Goal: Information Seeking & Learning: Learn about a topic

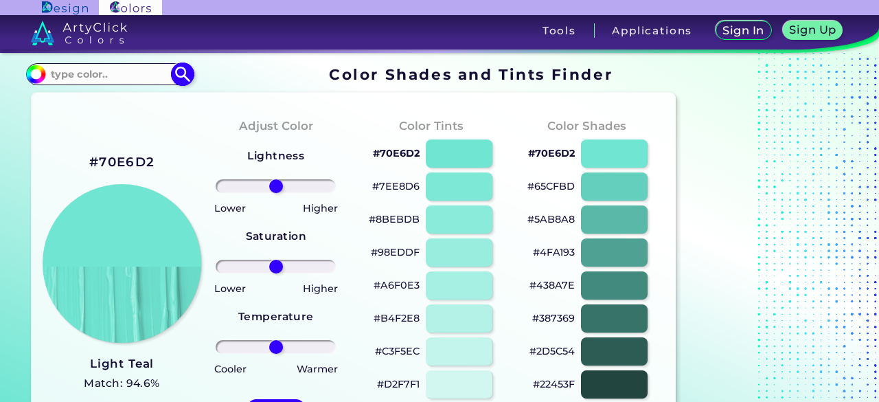
click at [121, 80] on input at bounding box center [109, 74] width 128 height 19
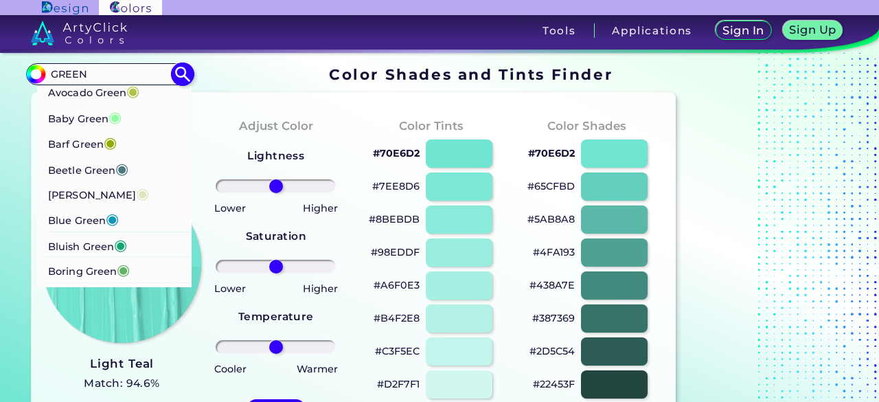
scroll to position [412, 0]
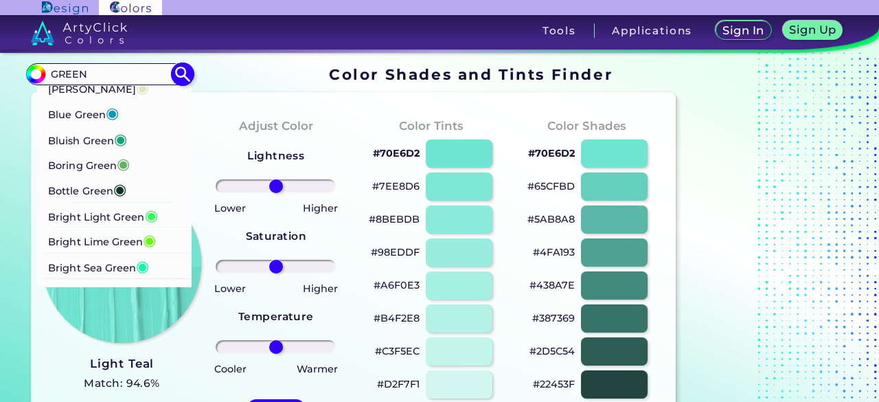
type input "GREEN"
click at [95, 151] on p "Bluish Green ◉" at bounding box center [88, 138] width 79 height 25
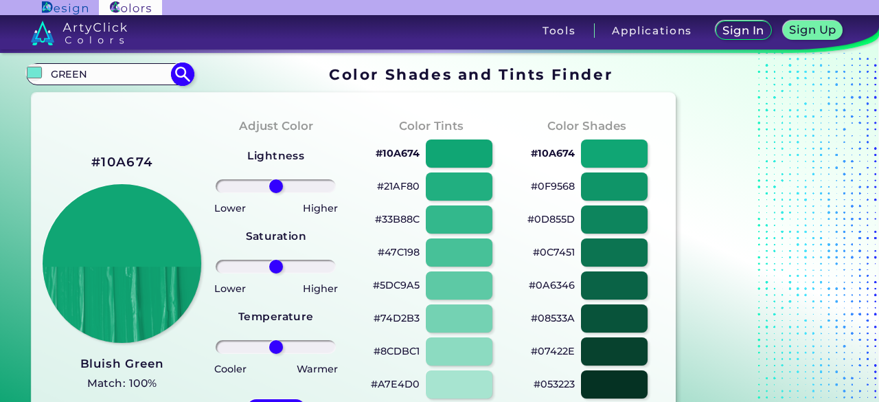
type input "#10a674"
drag, startPoint x: 118, startPoint y: 79, endPoint x: 22, endPoint y: 86, distance: 96.3
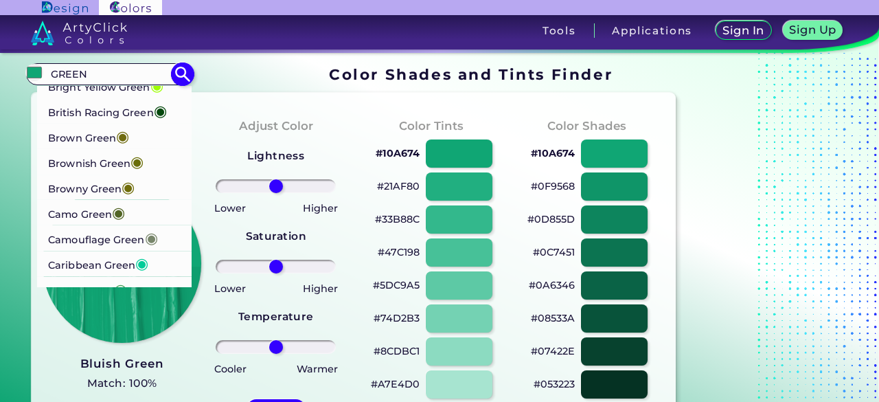
scroll to position [686, 0]
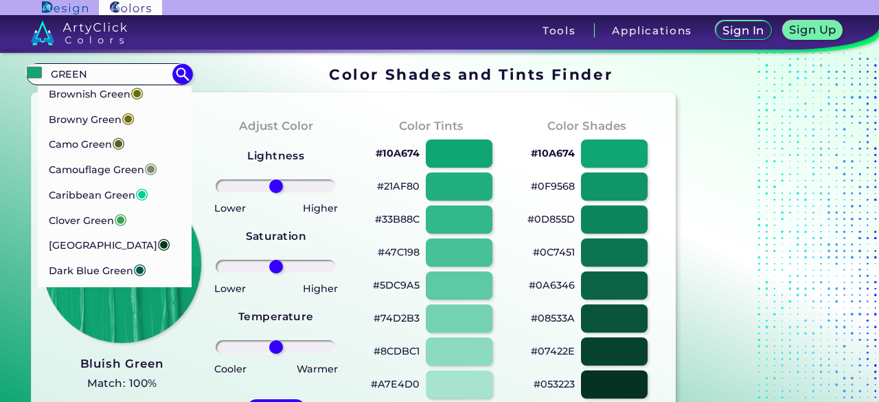
type input "GREEN"
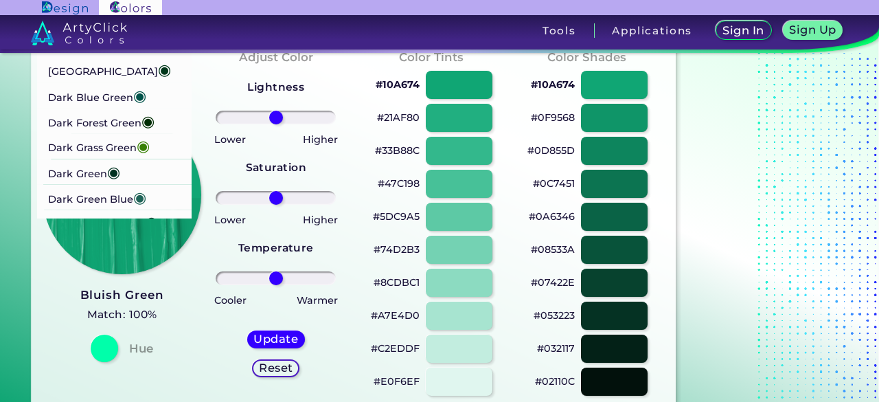
scroll to position [773, 0]
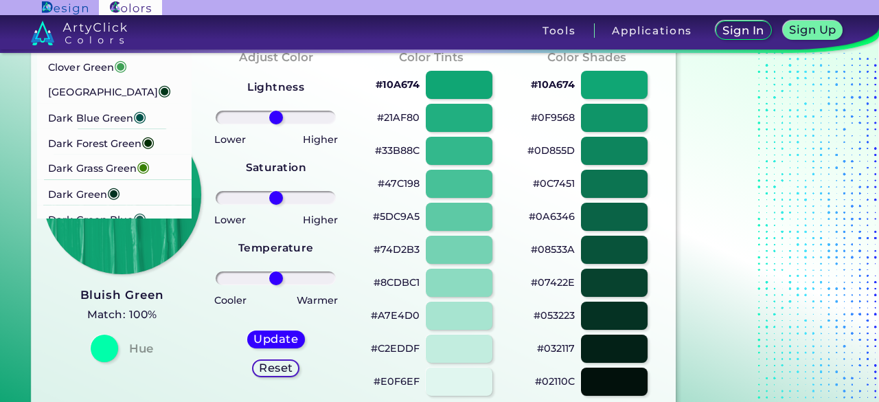
click at [107, 78] on p "Clover Green ◉" at bounding box center [88, 64] width 79 height 25
type input "#3ea055"
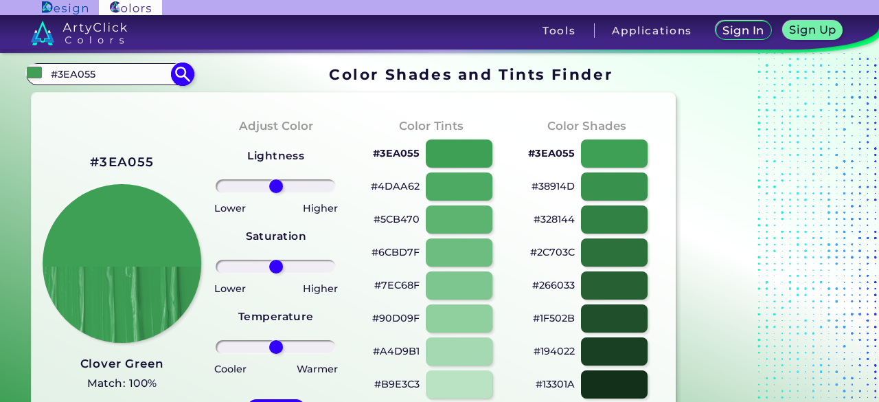
click at [111, 79] on input "#3EA055" at bounding box center [109, 74] width 128 height 19
type input "#"
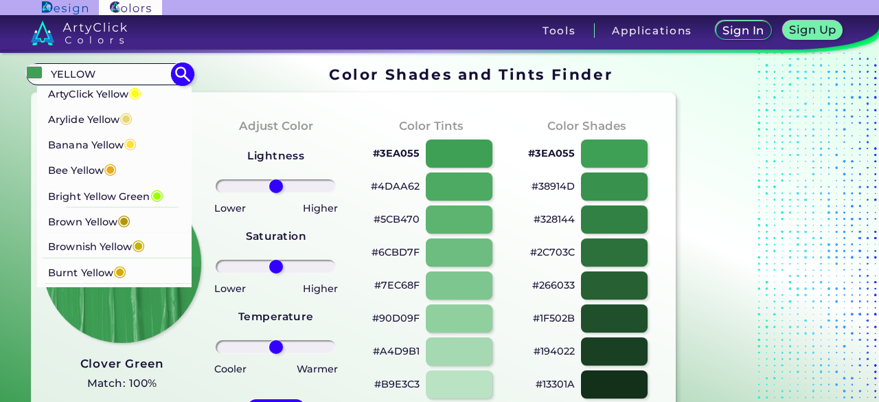
type input "YELLOW"
click at [97, 145] on p "Banana Yellow ◉" at bounding box center [93, 142] width 89 height 25
type input "#ffe135"
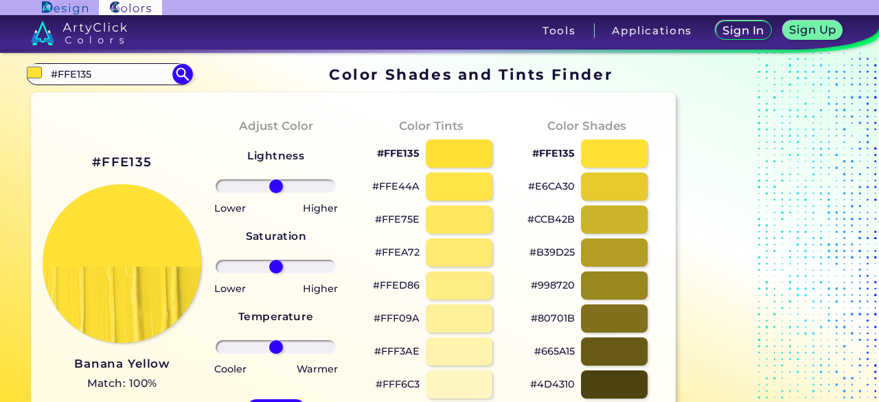
drag, startPoint x: 110, startPoint y: 78, endPoint x: 40, endPoint y: 97, distance: 72.4
click at [36, 80] on div "#ffe135 #FFE135 ArtyClick Yellow ◉ Arylide Yellow ◉ Banana Yellow ◉ Bee Yellow …" at bounding box center [109, 74] width 166 height 22
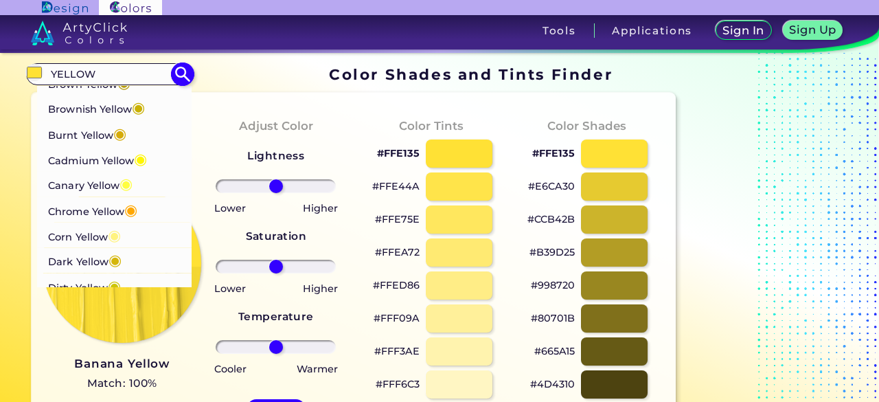
scroll to position [206, 0]
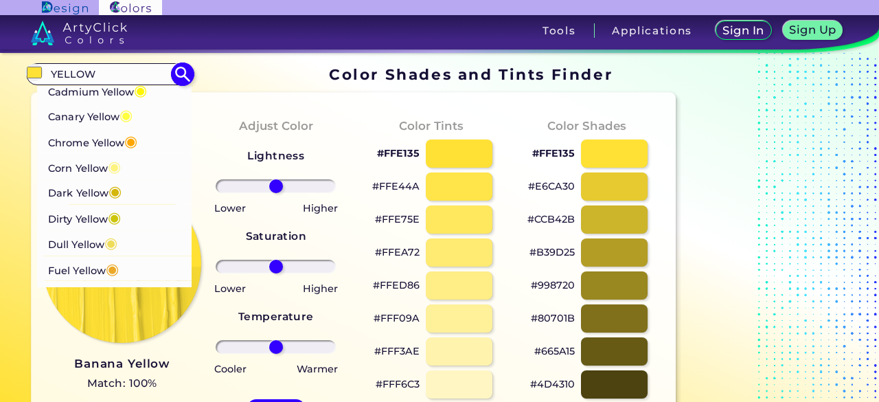
type input "YELLOW"
click at [97, 171] on p "Corn Yellow ◉" at bounding box center [85, 166] width 73 height 25
type input "#fff380"
type input "#FFF380"
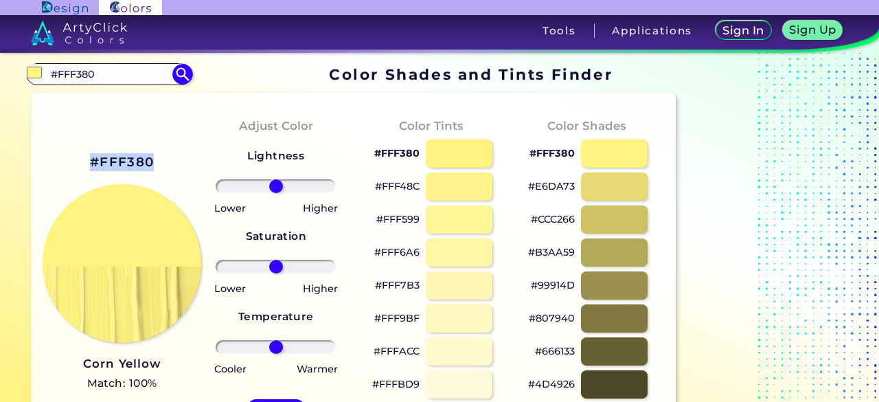
drag, startPoint x: 176, startPoint y: 163, endPoint x: 90, endPoint y: 152, distance: 86.5
click at [90, 152] on div "#FFF380 Corn Yellow Match: 100% Hue" at bounding box center [120, 290] width 155 height 373
drag, startPoint x: 102, startPoint y: 79, endPoint x: 21, endPoint y: 80, distance: 81.7
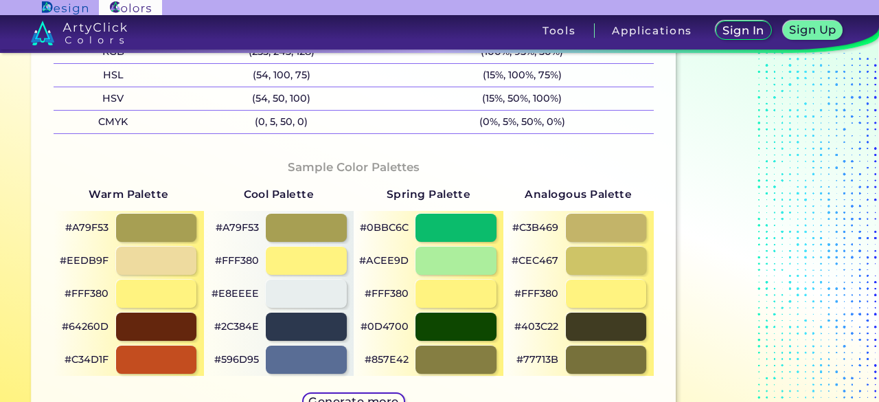
scroll to position [686, 0]
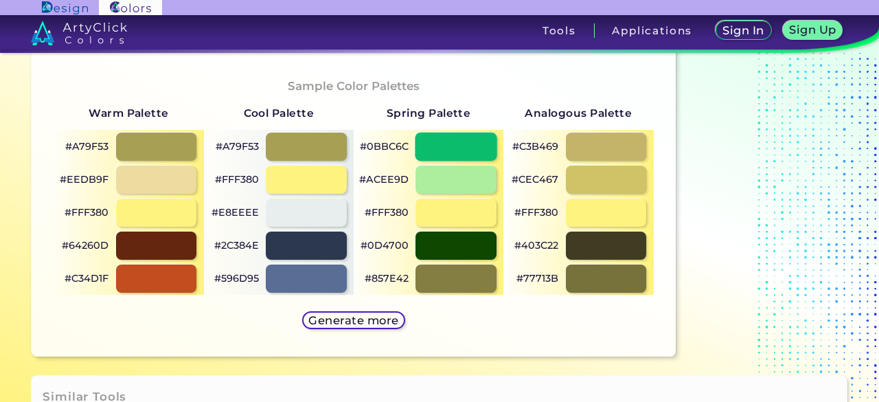
click at [453, 146] on div at bounding box center [456, 146] width 82 height 28
type input "#0bbc6c"
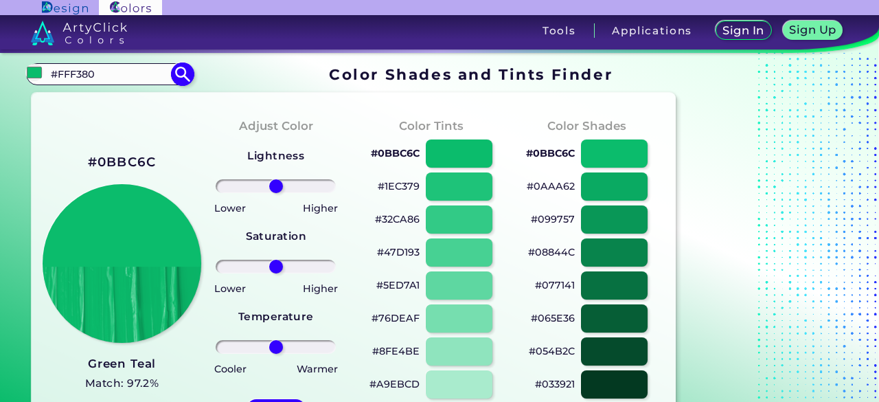
click at [126, 82] on input "#FFF380" at bounding box center [109, 74] width 128 height 19
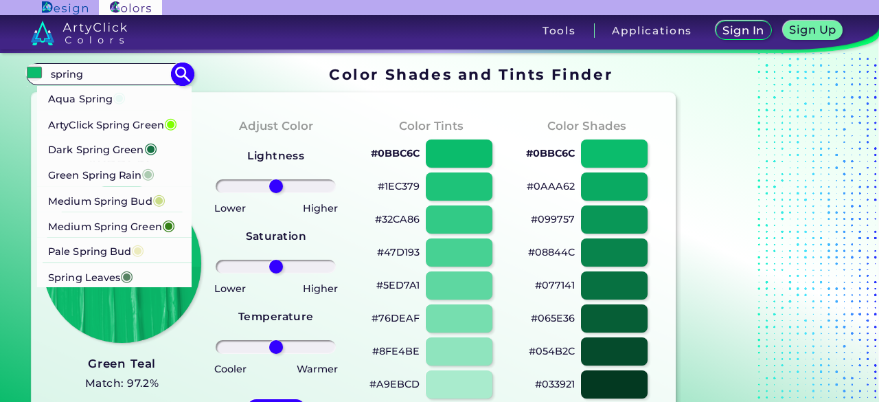
type input "spring"
click at [102, 161] on p "Dark Spring Green ◉" at bounding box center [103, 147] width 109 height 25
type input "#177245"
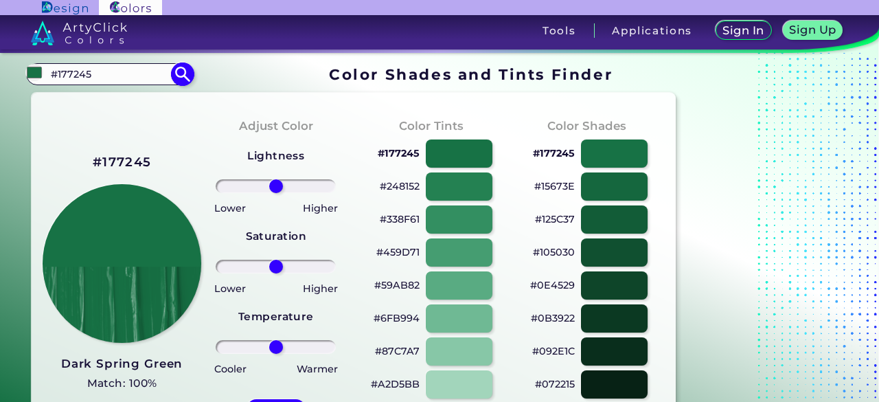
drag, startPoint x: 71, startPoint y: 77, endPoint x: 47, endPoint y: 74, distance: 24.2
click at [39, 75] on div "#177245 #177245 Aqua Spring ◉ ArtyClick Spring Green ◉ Dark Spring Green ◉ Gree…" at bounding box center [109, 74] width 166 height 22
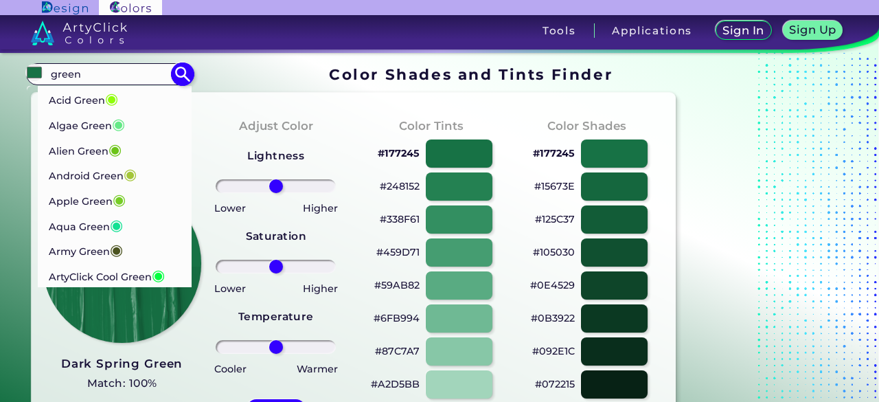
type input "green"
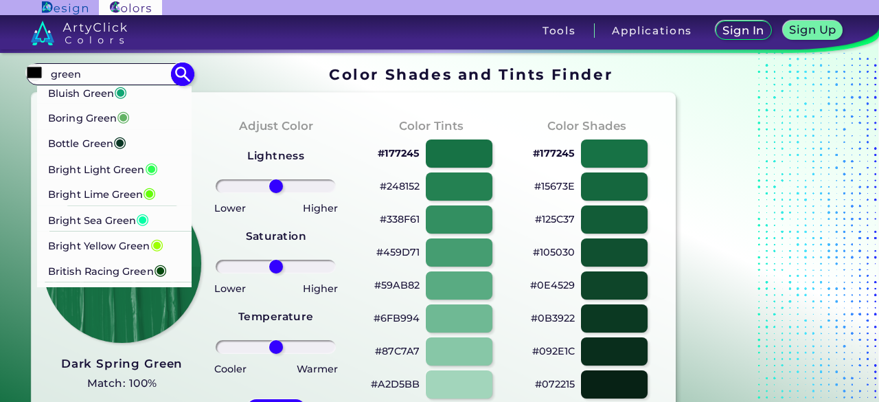
scroll to position [480, 0]
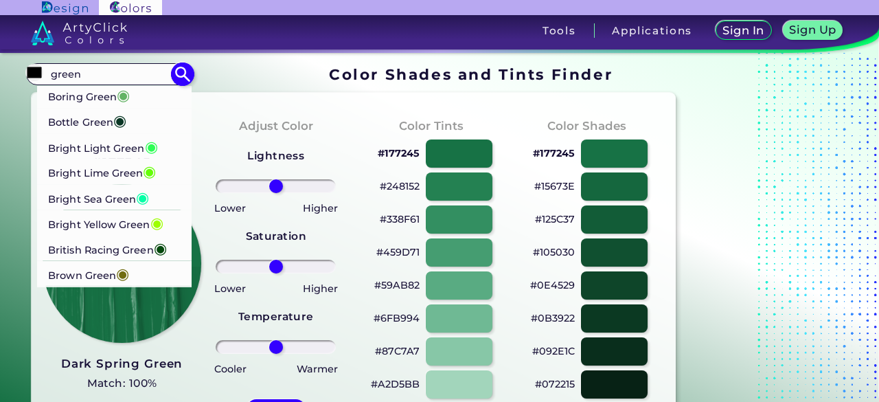
click at [95, 133] on p "Bottle Green ◉" at bounding box center [88, 120] width 78 height 25
type input "#093624"
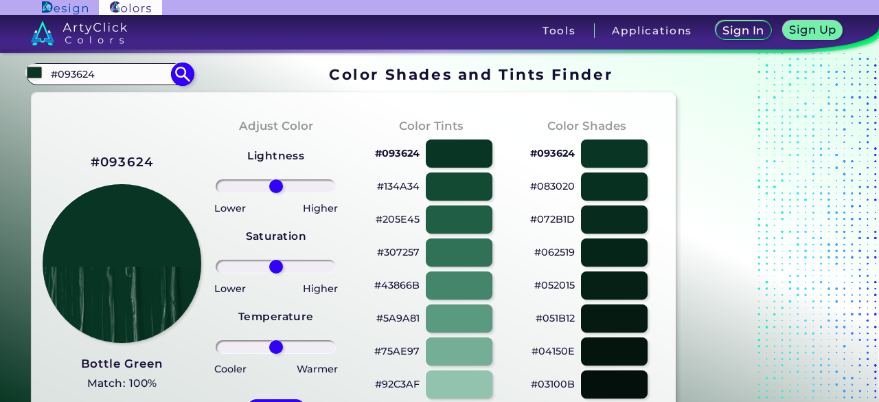
drag, startPoint x: 113, startPoint y: 68, endPoint x: 45, endPoint y: 70, distance: 67.3
click at [40, 70] on div "#093624 #093624 Acid Green ◉ Algae Green ◉ Alien Green ◉ Android Green ◉ Apple …" at bounding box center [109, 74] width 166 height 22
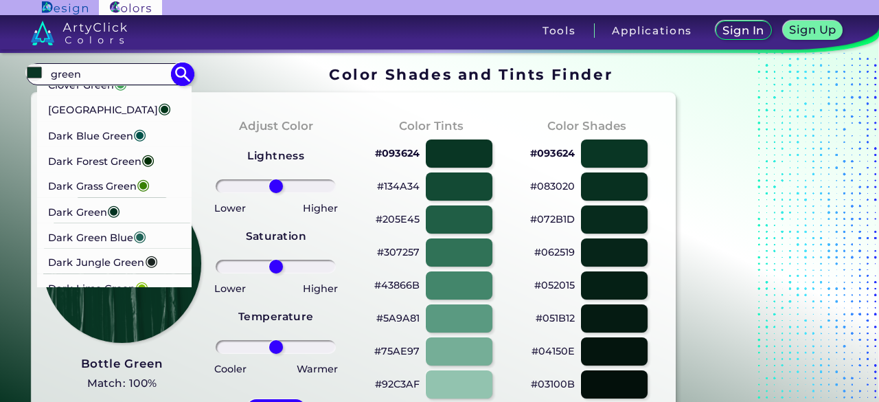
scroll to position [892, 0]
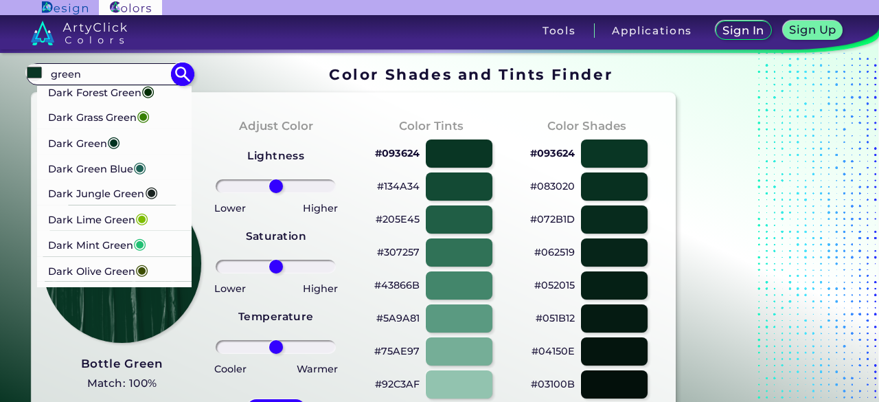
type input "green"
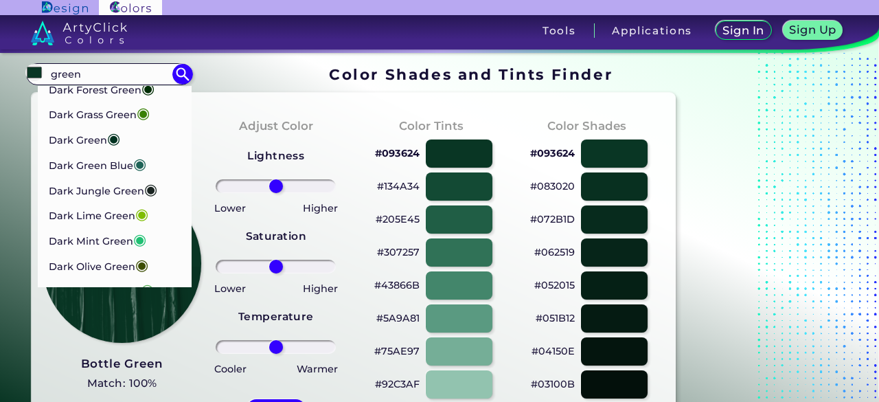
click at [123, 75] on p "Dark Blue Green ◉" at bounding box center [97, 62] width 97 height 25
type input "#005249"
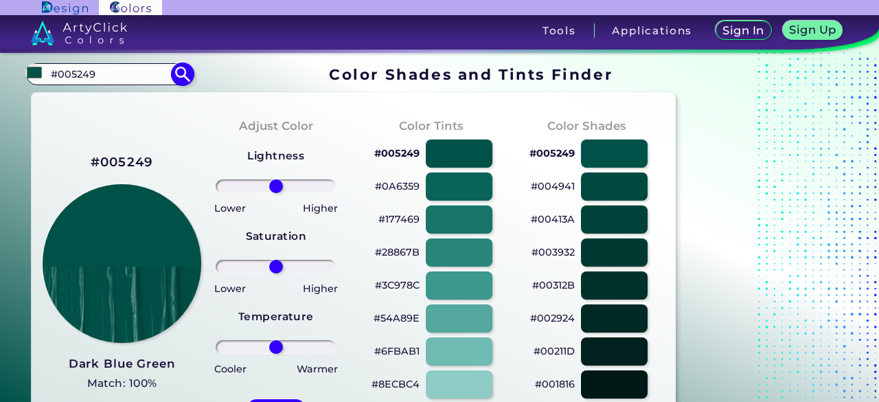
click at [102, 73] on input "#005249" at bounding box center [109, 74] width 128 height 19
drag, startPoint x: 102, startPoint y: 73, endPoint x: 41, endPoint y: 74, distance: 60.4
click at [41, 74] on div "#005249 #005249 Acid Green ◉ Algae Green ◉ Alien Green ◉ Android Green ◉ Apple …" at bounding box center [109, 74] width 166 height 22
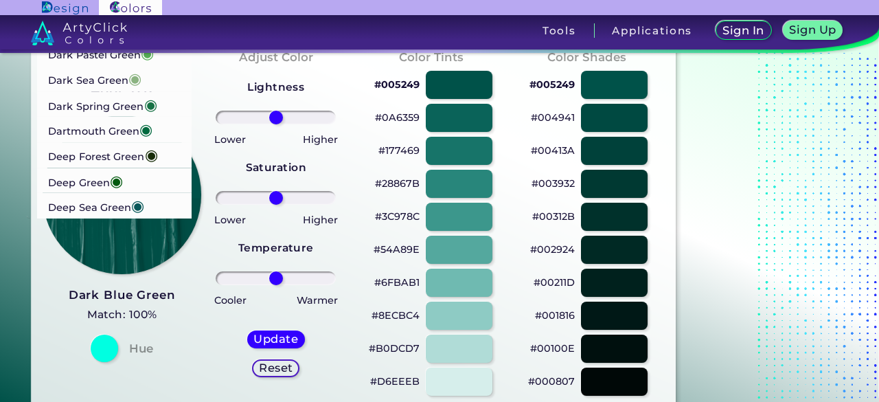
scroll to position [1109, 0]
type input "green"
click at [111, 189] on span "◉" at bounding box center [116, 180] width 13 height 18
type input "#02590f"
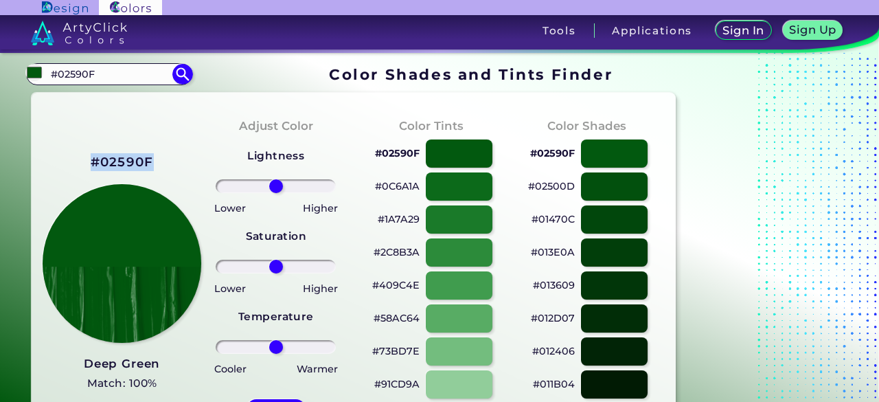
drag, startPoint x: 160, startPoint y: 162, endPoint x: 92, endPoint y: 156, distance: 68.2
click at [92, 156] on div "#02590F Deep Green Match: 100% Hue" at bounding box center [120, 290] width 155 height 373
copy h2 "#02590F"
drag, startPoint x: 101, startPoint y: 71, endPoint x: 57, endPoint y: 71, distance: 43.9
click at [48, 76] on input "#02590F" at bounding box center [109, 74] width 128 height 19
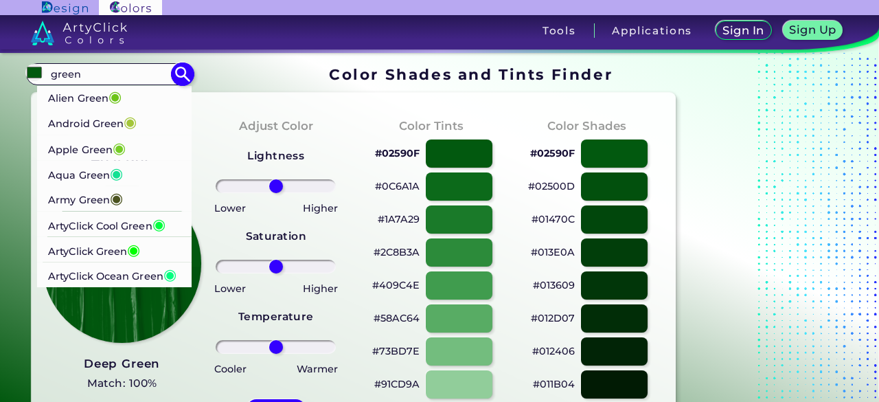
scroll to position [69, 0]
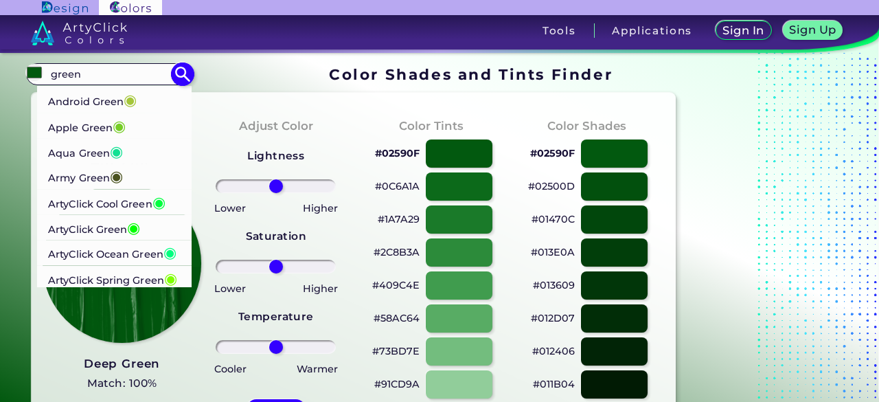
type input "green"
click at [93, 179] on p "Army Green ◉" at bounding box center [86, 175] width 75 height 25
type input "#4b5320"
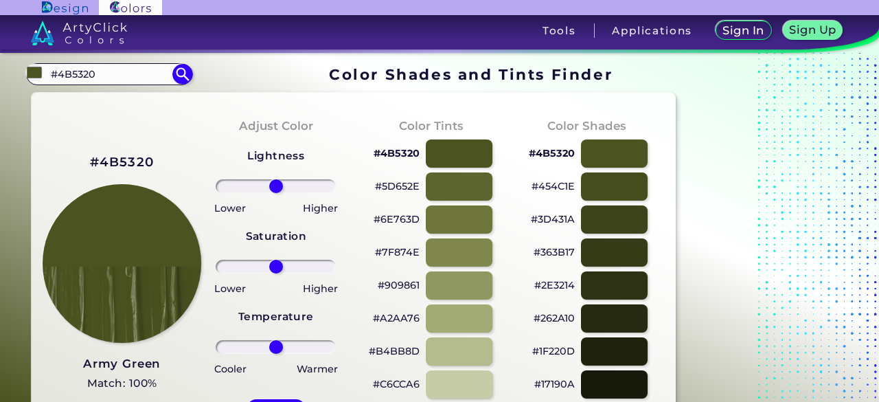
drag, startPoint x: 69, startPoint y: 69, endPoint x: 85, endPoint y: 36, distance: 35.9
click at [30, 71] on div "#4b5320 #4B5320 Acid Green ◉ Algae Green ◉ Alien Green ◉ Android Green ◉ Apple …" at bounding box center [109, 74] width 166 height 22
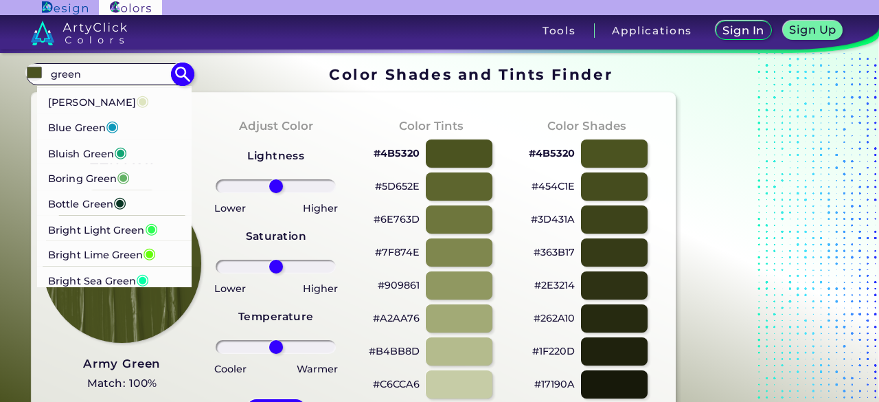
scroll to position [412, 0]
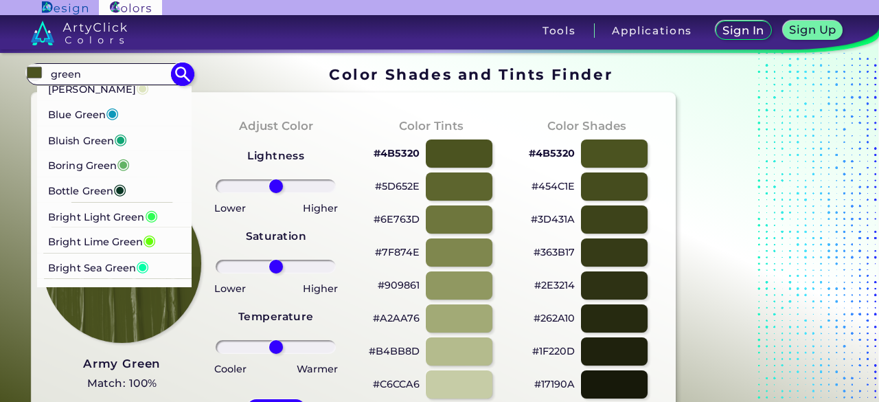
type input "green"
click at [87, 151] on p "Bluish Green ◉" at bounding box center [88, 138] width 79 height 25
type input "#10a674"
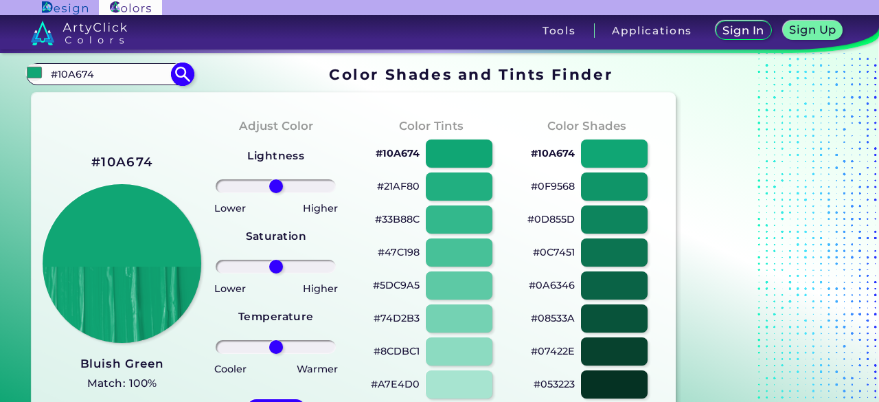
click at [103, 72] on input "#10A674" at bounding box center [109, 74] width 128 height 19
drag, startPoint x: 102, startPoint y: 77, endPoint x: 40, endPoint y: 82, distance: 62.7
click at [40, 82] on div "#10a674 #10A674 Acid Green ◉ Algae Green ◉ Alien Green ◉ Android Green ◉ Apple …" at bounding box center [109, 74] width 166 height 22
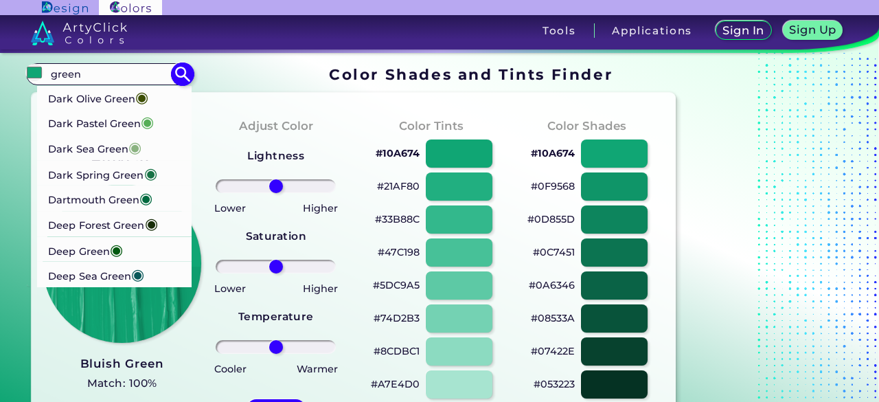
scroll to position [1116, 0]
type input "green"
click at [101, 179] on p "Dark Spring Green ◉" at bounding box center [103, 172] width 109 height 25
type input "#177245"
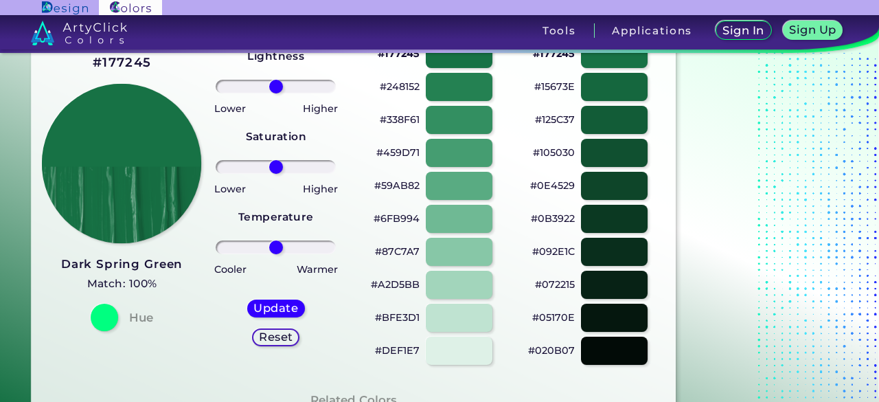
scroll to position [69, 0]
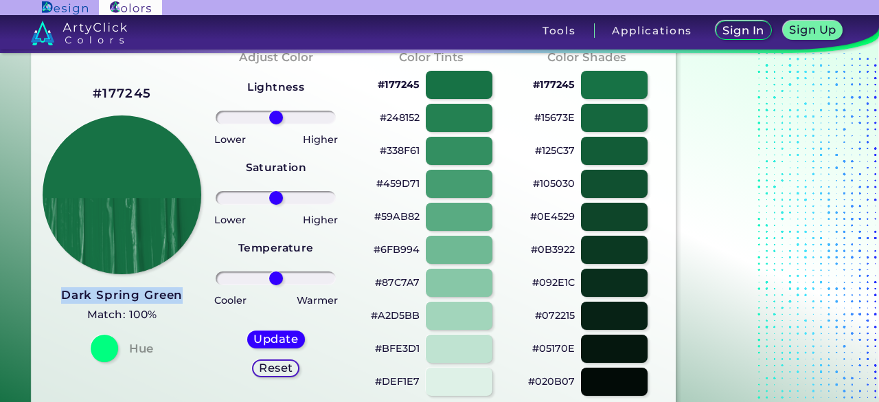
drag, startPoint x: 187, startPoint y: 297, endPoint x: 60, endPoint y: 303, distance: 126.4
click at [60, 303] on div "#177245 Dark Spring Green Match: 100% Hue" at bounding box center [120, 221] width 155 height 373
copy h3 "Dark Spring Green"
drag, startPoint x: 156, startPoint y: 92, endPoint x: 93, endPoint y: 91, distance: 63.2
click at [93, 91] on div "#177245 Dark Spring Green Match: 100% Hue" at bounding box center [120, 221] width 155 height 373
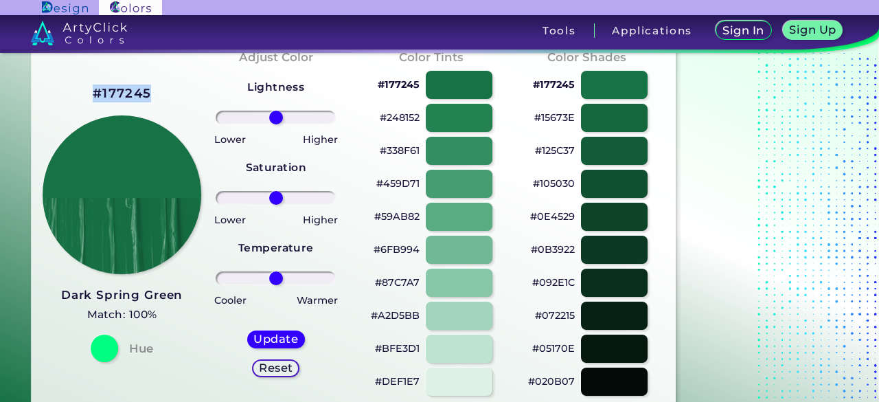
copy h2 "#177245"
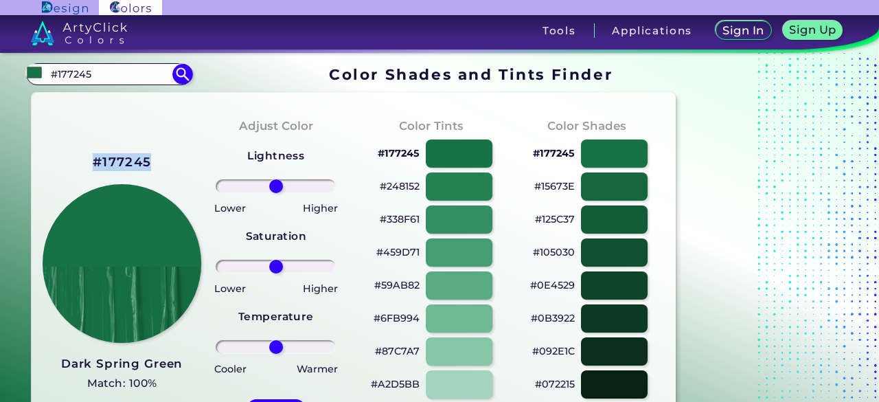
copy h2 "#177245"
